Goal: Navigation & Orientation: Find specific page/section

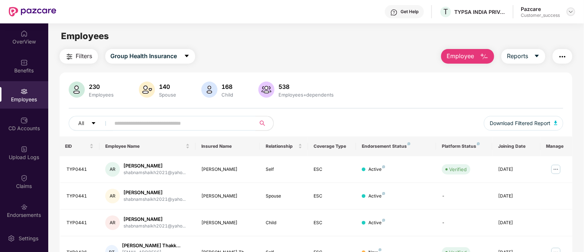
click at [570, 12] on img at bounding box center [571, 12] width 6 height 6
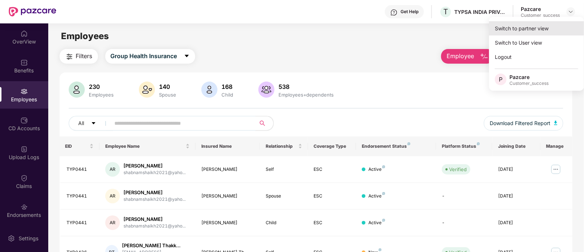
click at [526, 34] on div "Switch to partner view" at bounding box center [536, 28] width 95 height 14
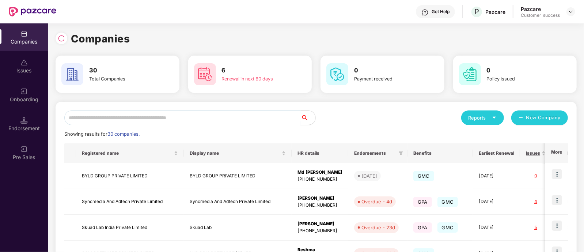
click at [172, 116] on input "text" at bounding box center [182, 117] width 236 height 15
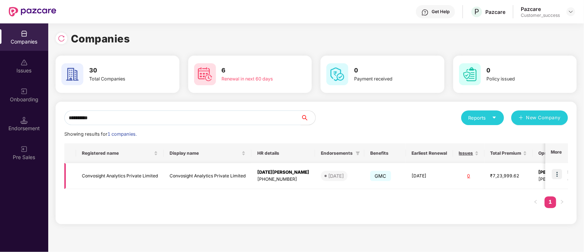
type input "**********"
click at [558, 174] on img at bounding box center [556, 174] width 10 height 10
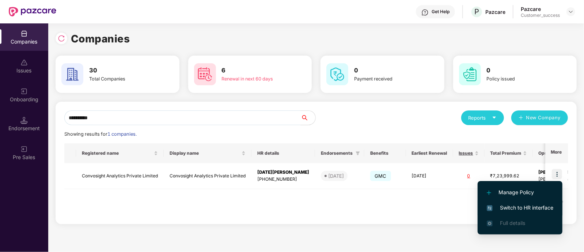
click at [509, 202] on li "Switch to HR interface" at bounding box center [519, 207] width 85 height 15
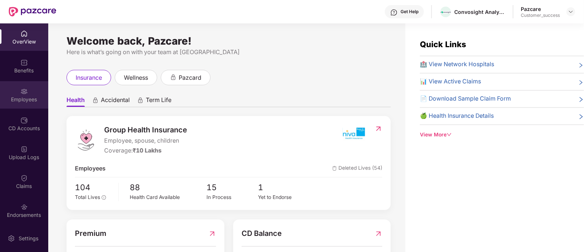
click at [28, 92] on div "Employees" at bounding box center [24, 94] width 48 height 27
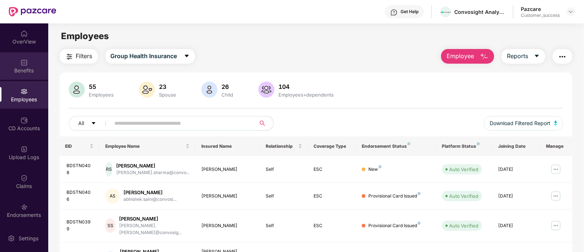
click at [18, 68] on div "Benefits" at bounding box center [24, 70] width 48 height 7
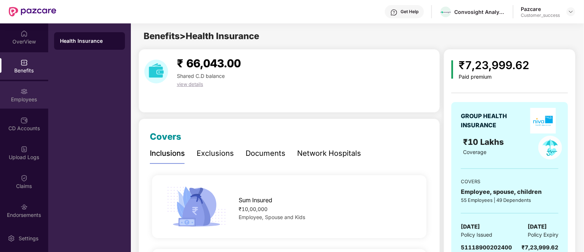
click at [11, 104] on div "Employees" at bounding box center [24, 94] width 48 height 27
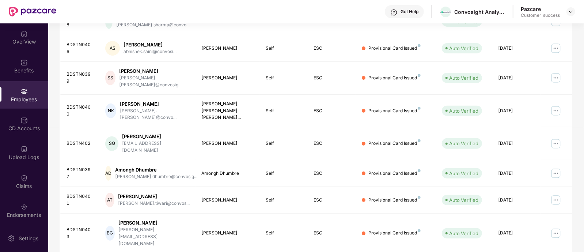
scroll to position [196, 0]
